Goal: Task Accomplishment & Management: Manage account settings

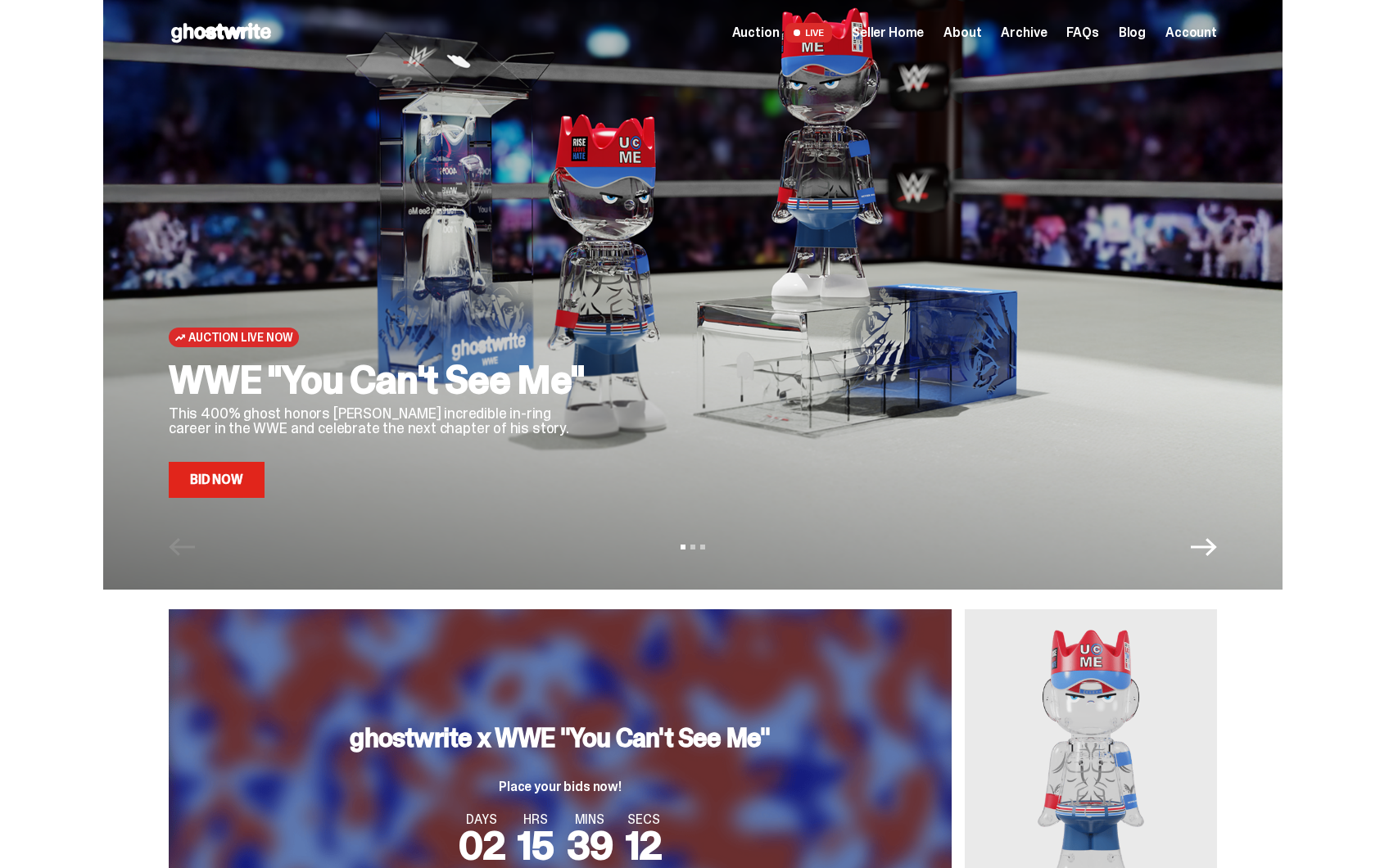
click at [732, 359] on div at bounding box center [919, 274] width 596 height 447
click at [630, 243] on div at bounding box center [919, 274] width 596 height 447
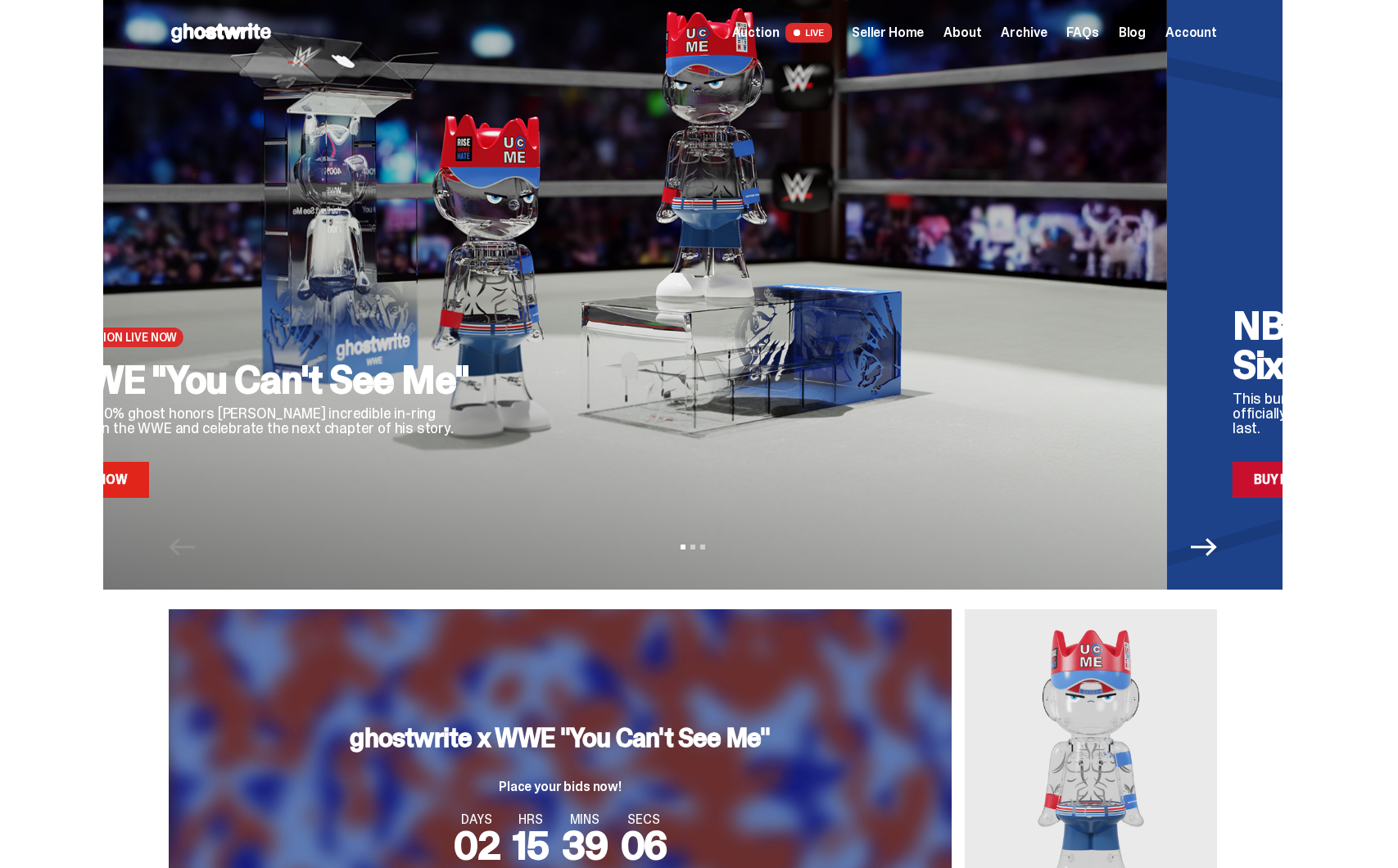
click at [573, 471] on div at bounding box center [804, 274] width 596 height 447
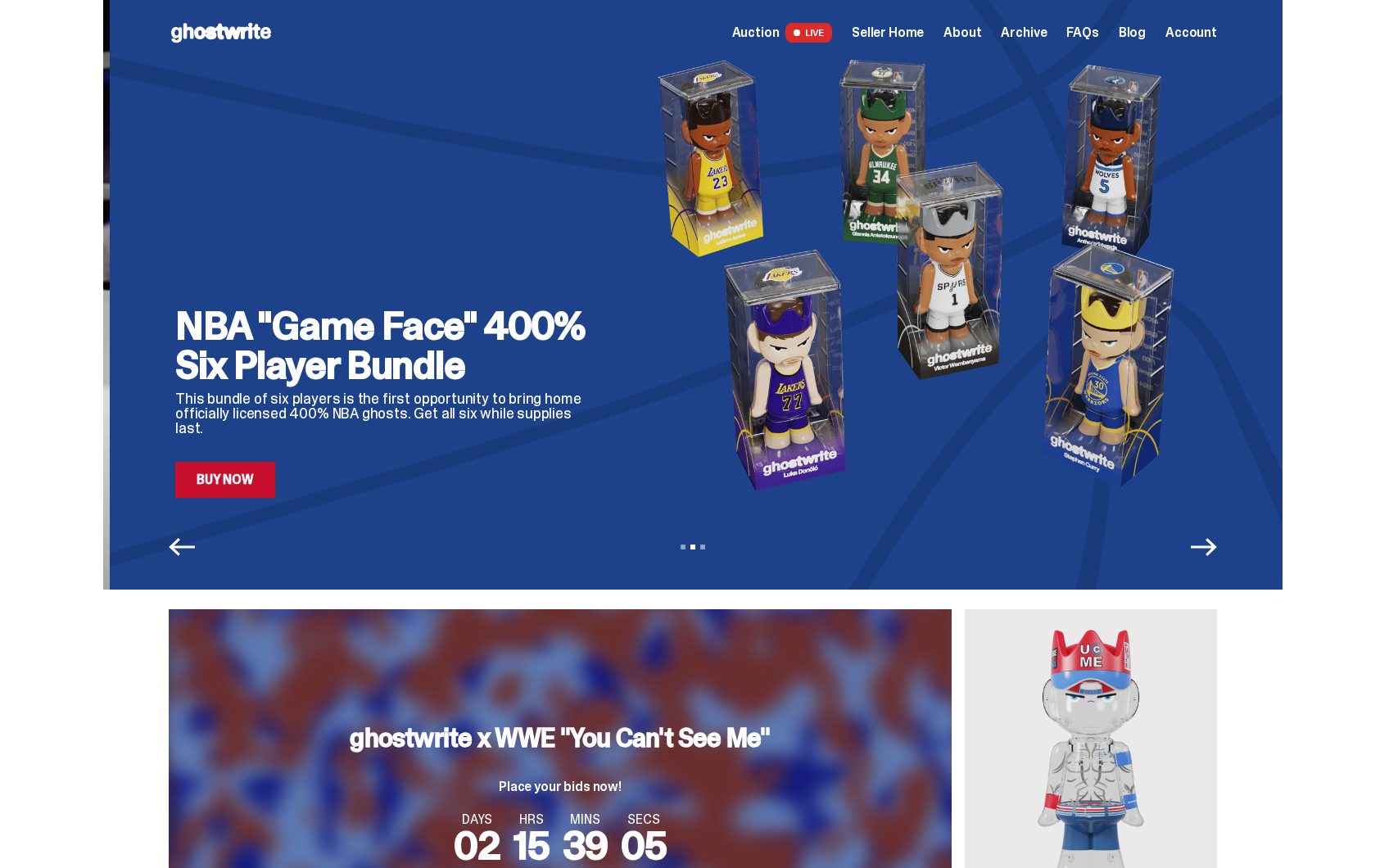
click at [601, 478] on div "NBA "Game Face" 400% Six Player Bundle This bundle of six players is the first …" at bounding box center [388, 402] width 426 height 192
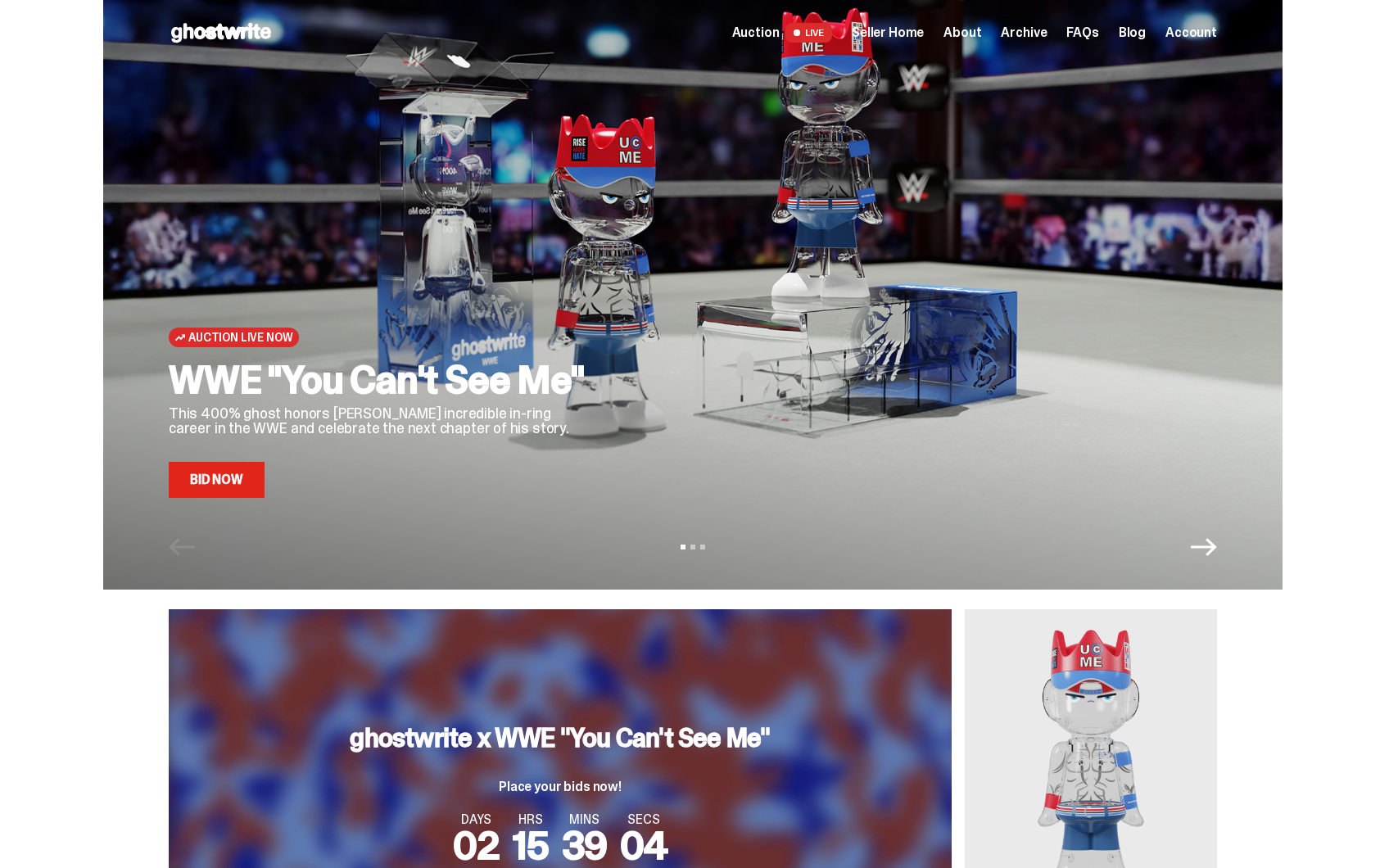
click at [227, 481] on link "Bid Now" at bounding box center [217, 480] width 96 height 36
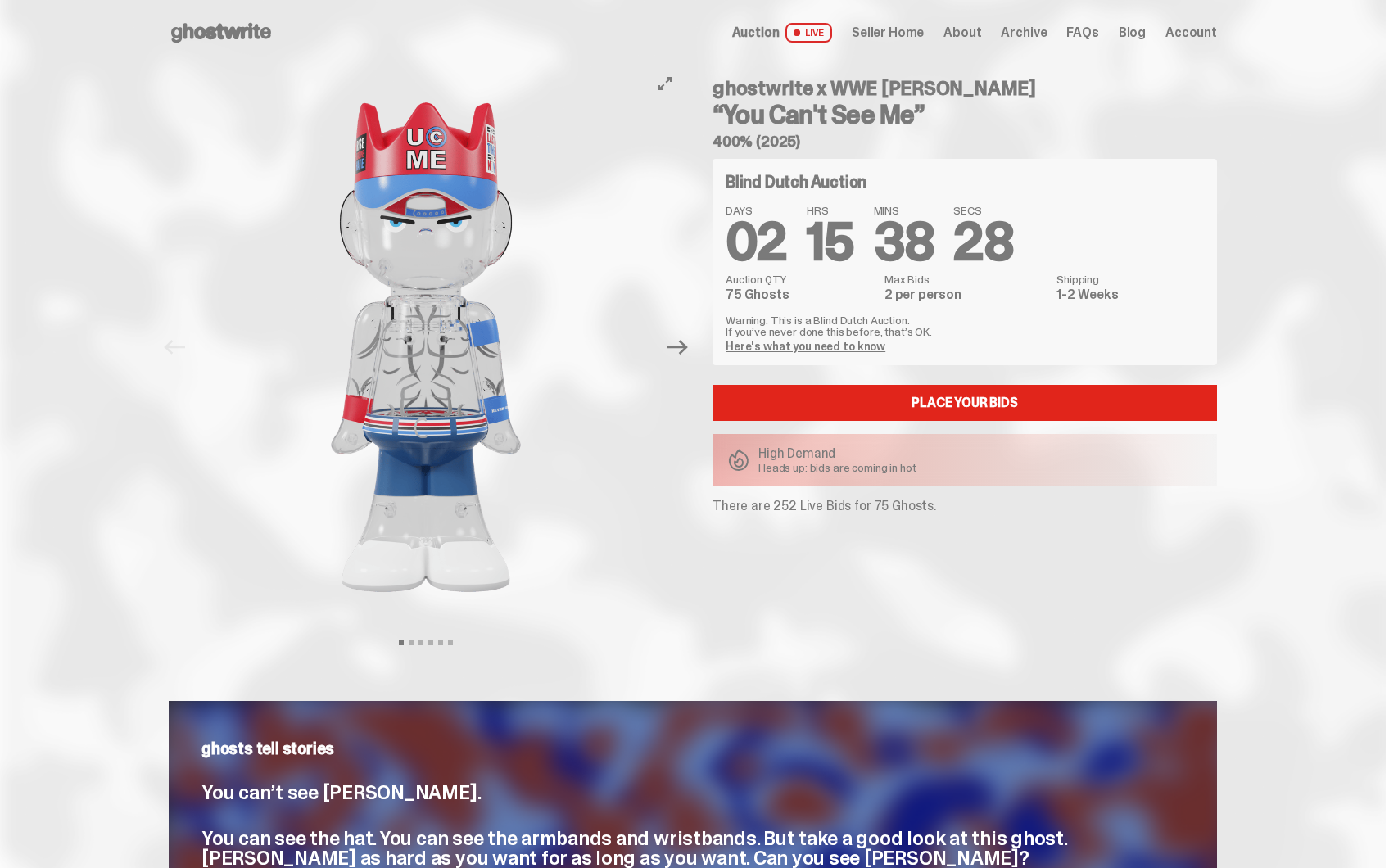
click at [671, 338] on button "Next" at bounding box center [678, 348] width 36 height 36
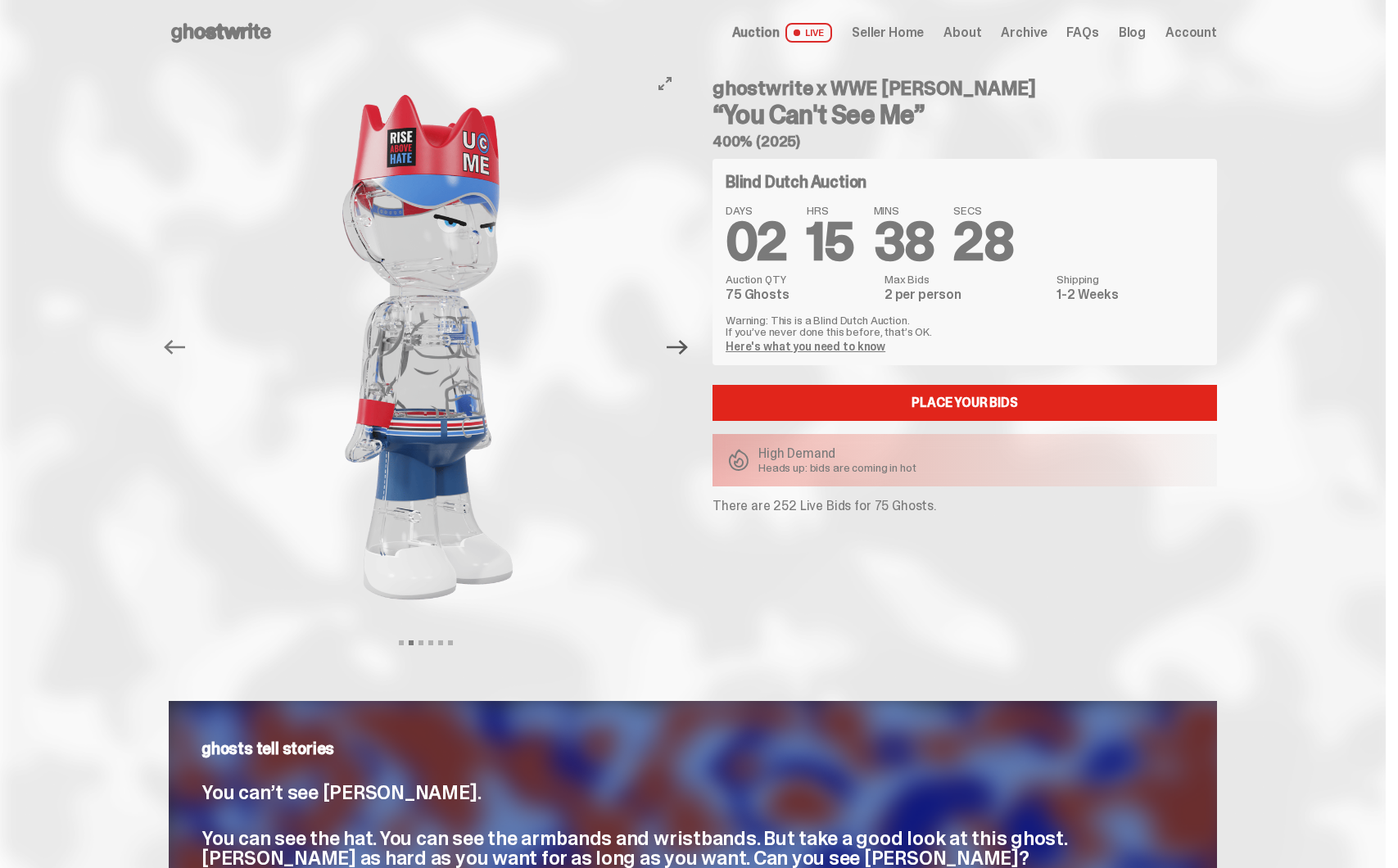
click at [679, 341] on icon "Next" at bounding box center [677, 348] width 22 height 22
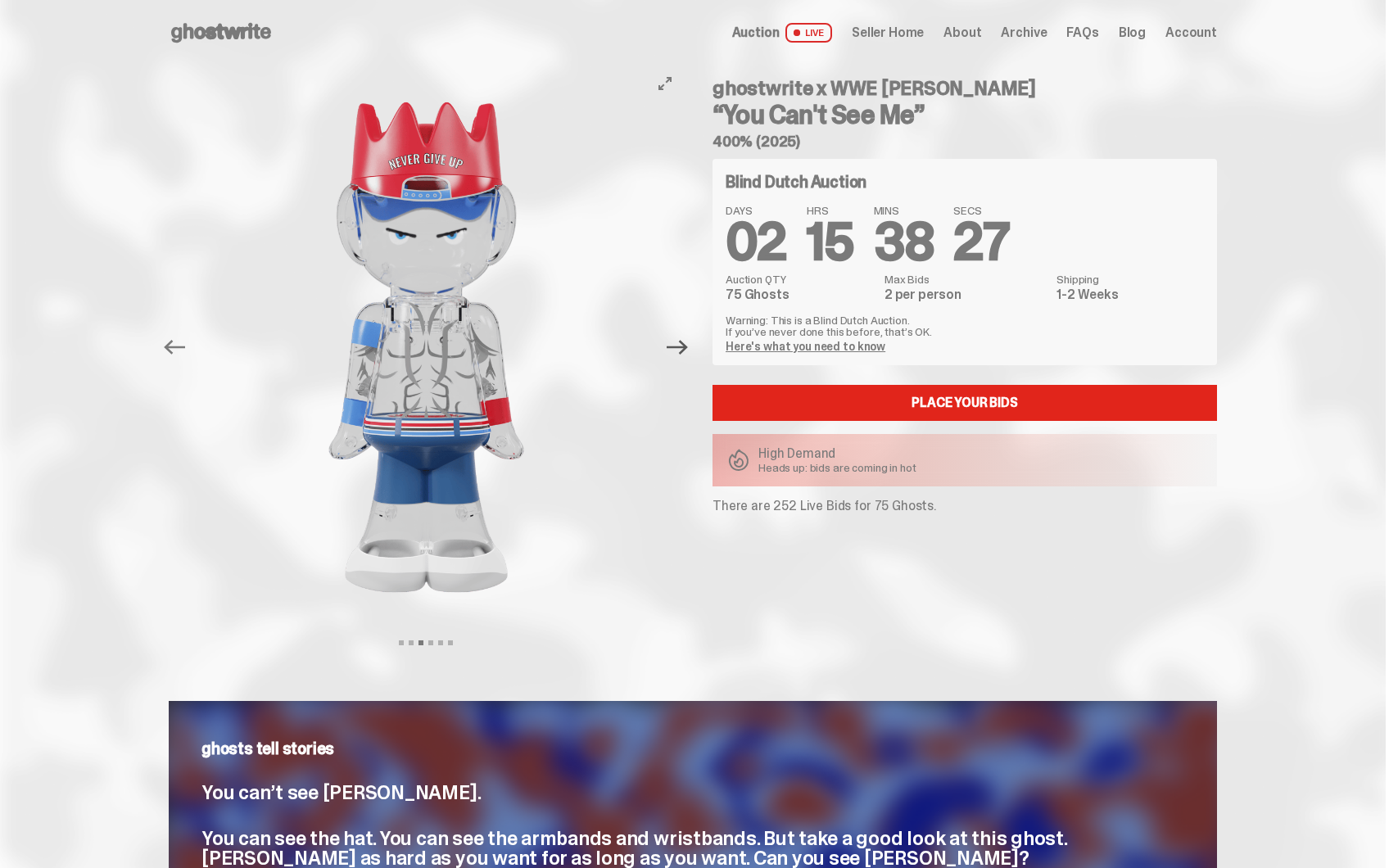
click at [679, 341] on icon "Next" at bounding box center [677, 348] width 22 height 22
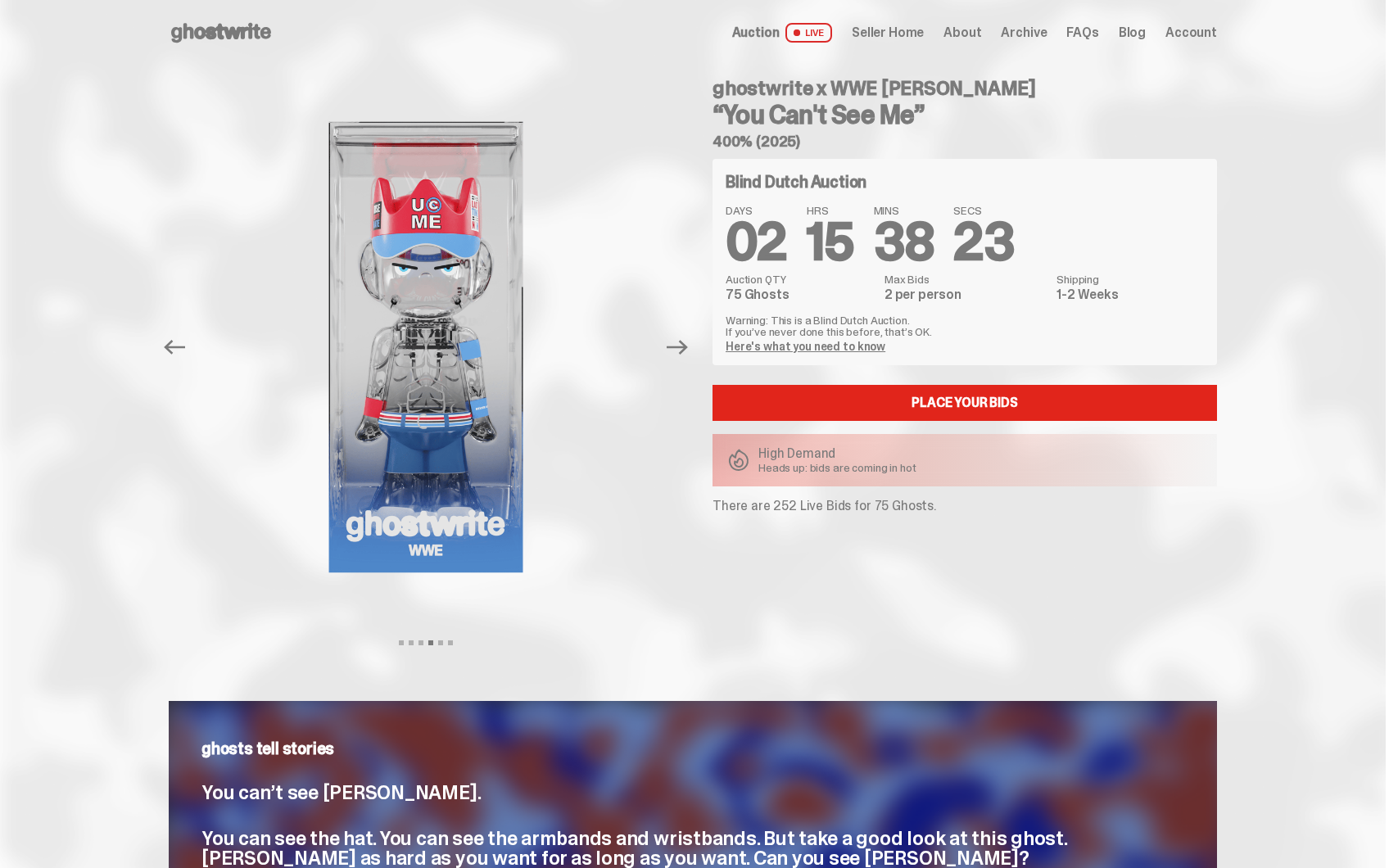
click at [902, 26] on span "Seller Home" at bounding box center [887, 33] width 72 height 13
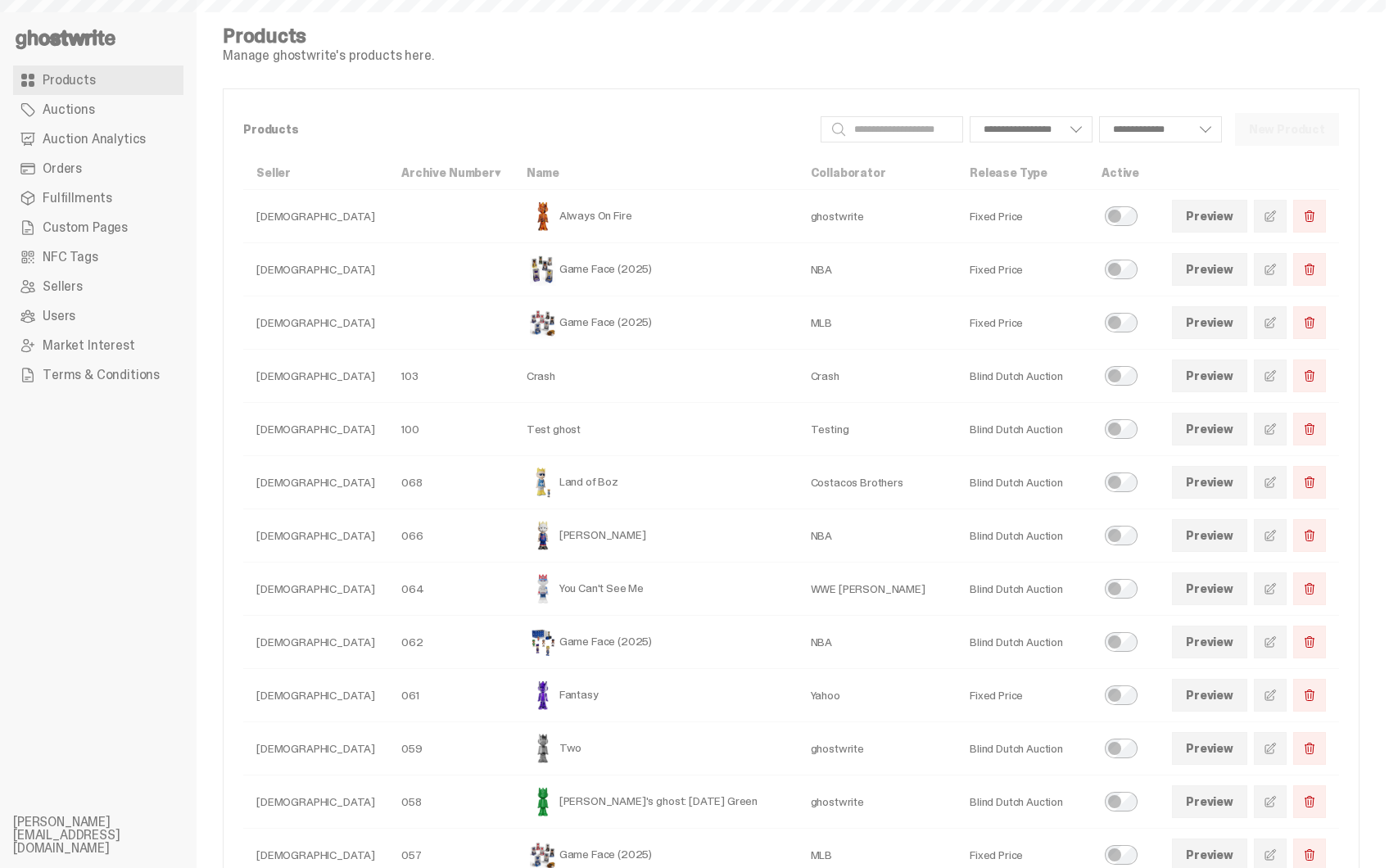
click at [65, 172] on span "Orders" at bounding box center [61, 169] width 39 height 13
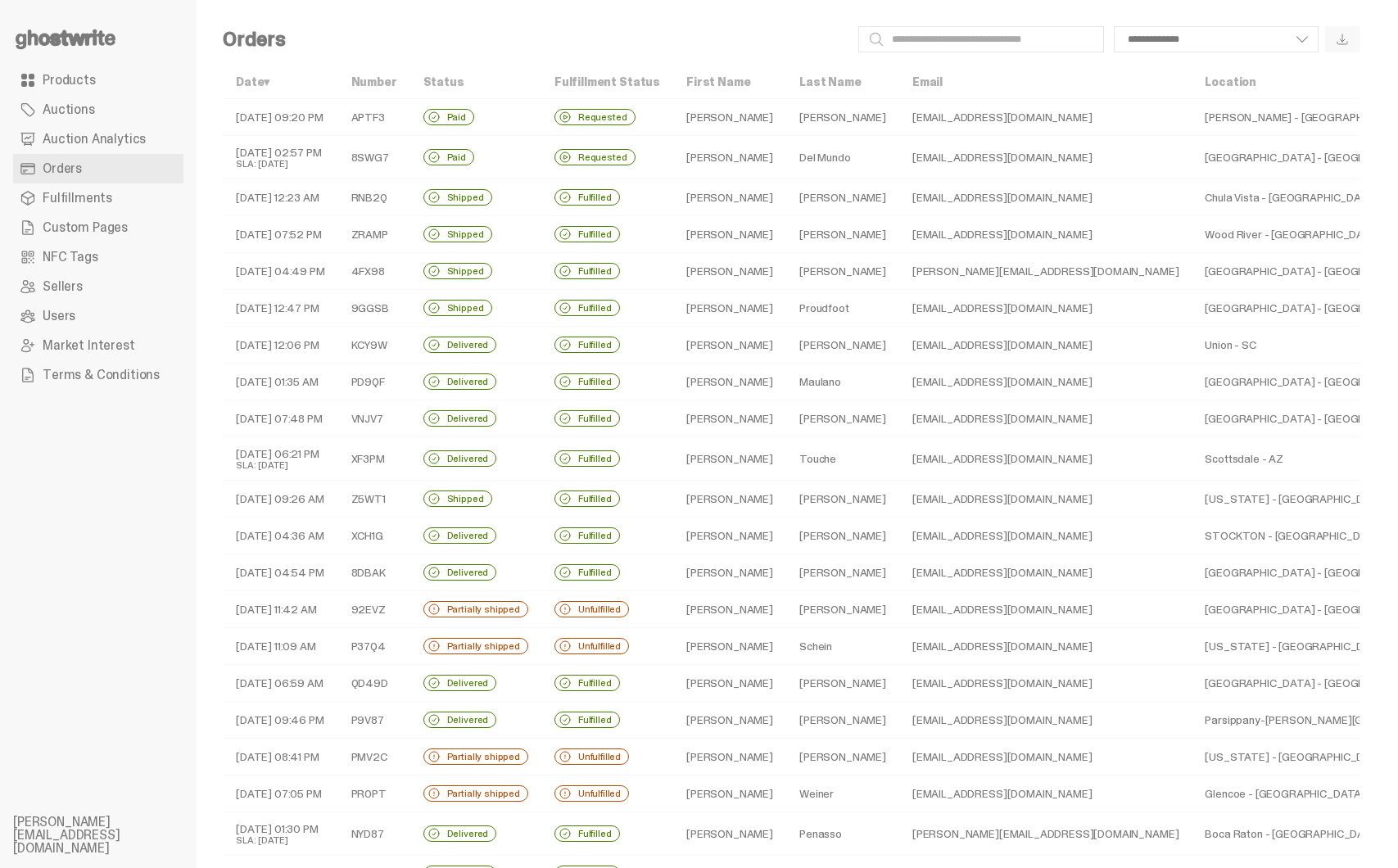
click at [101, 139] on span "Auction Analytics" at bounding box center [94, 139] width 103 height 13
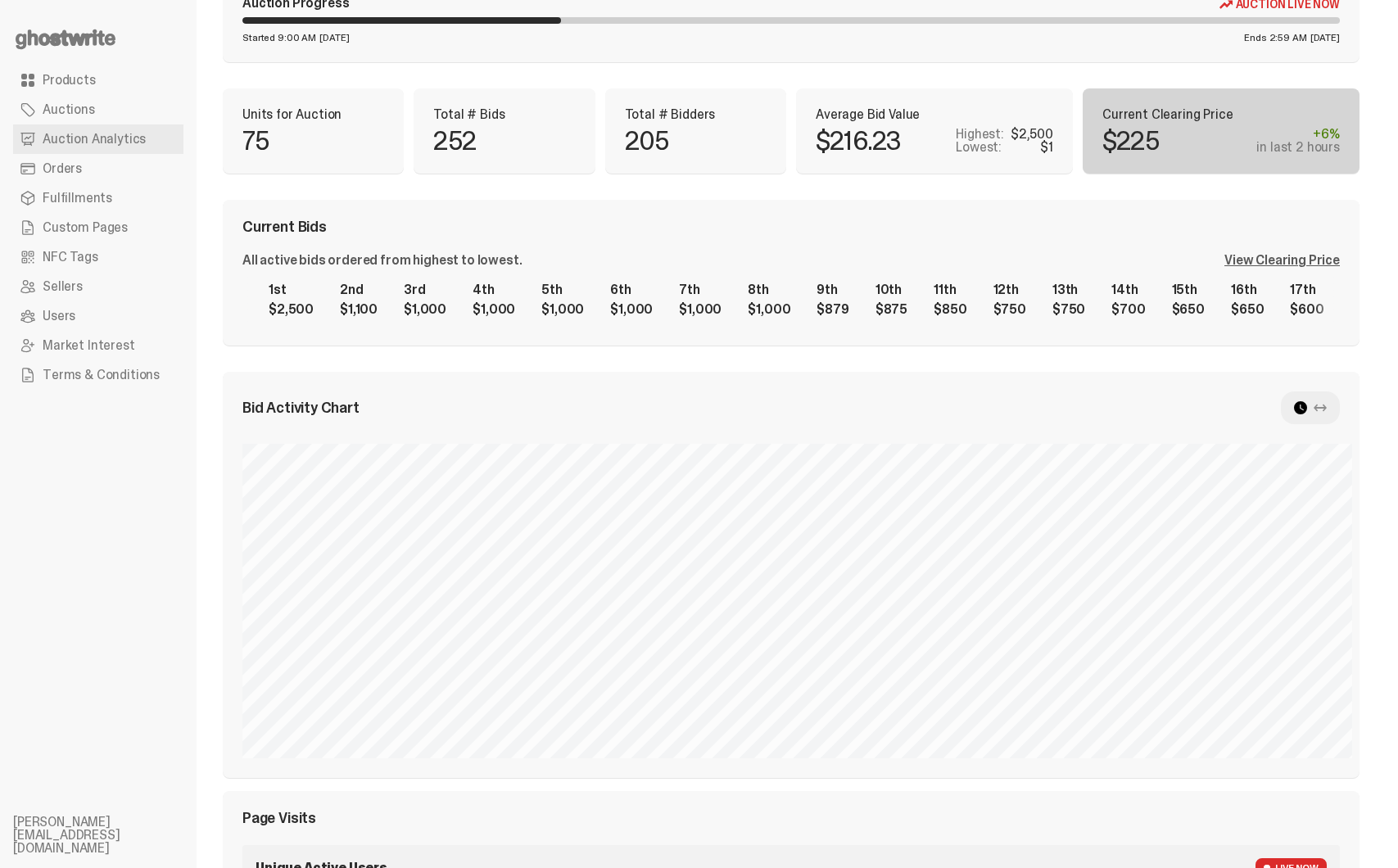
scroll to position [88, 0]
